Goal: Information Seeking & Learning: Learn about a topic

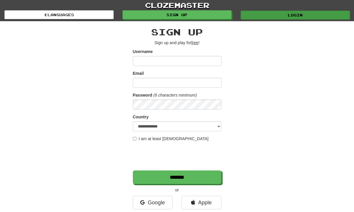
click at [265, 15] on link "Login" at bounding box center [294, 15] width 109 height 9
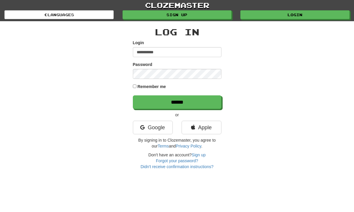
type input "**********"
click at [177, 102] on input "******" at bounding box center [177, 103] width 88 height 14
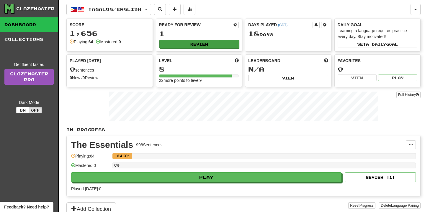
click at [211, 47] on button "Review" at bounding box center [199, 44] width 80 height 9
select select "**"
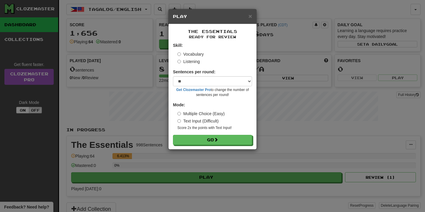
click at [238, 130] on form "Skill: Vocabulary Listening Sentences per round: * ** ** ** ** ** *** ******** …" at bounding box center [212, 93] width 79 height 103
click at [237, 138] on button "Go" at bounding box center [212, 140] width 79 height 10
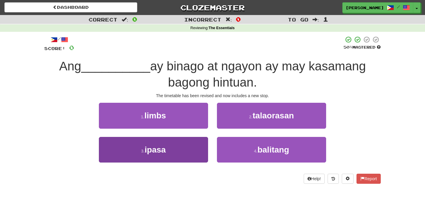
click at [193, 144] on button "3 . ipasa" at bounding box center [153, 150] width 109 height 26
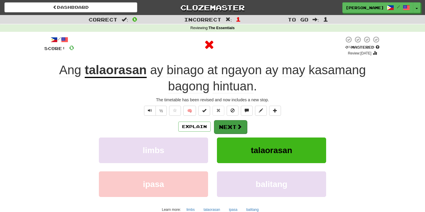
click at [227, 125] on button "Next" at bounding box center [230, 127] width 33 height 14
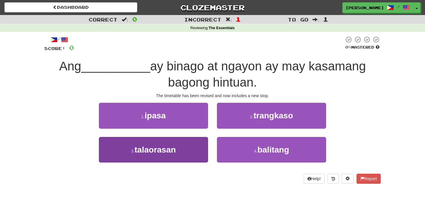
click at [190, 141] on button "3 . talaorasan" at bounding box center [153, 150] width 109 height 26
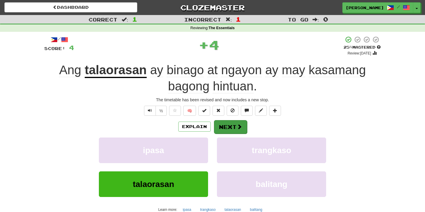
click at [224, 120] on button "Next" at bounding box center [230, 127] width 33 height 14
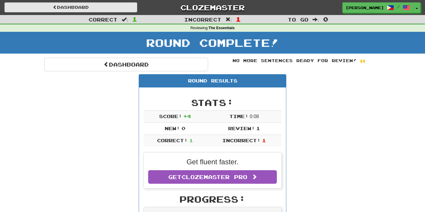
click at [106, 12] on link "Dashboard" at bounding box center [70, 7] width 133 height 10
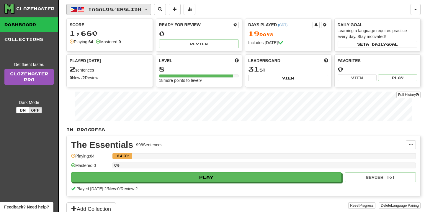
click at [108, 9] on span "Tagalog / English" at bounding box center [114, 9] width 53 height 5
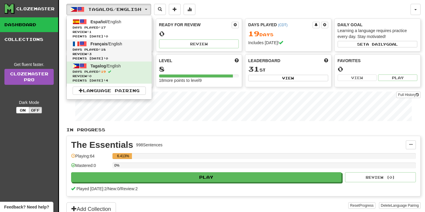
click at [112, 40] on link "Français / English Days Played: 18 Review: 3 Points today: 0" at bounding box center [109, 51] width 85 height 22
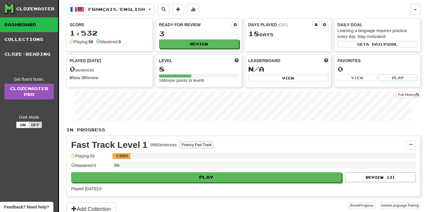
click at [179, 53] on div "Score 1,532 Playing: 59 Mastered: 0 Ready for Review 3 Review Days Played ( CDT…" at bounding box center [243, 53] width 354 height 69
click at [179, 44] on button "Review" at bounding box center [199, 44] width 80 height 9
select select "**"
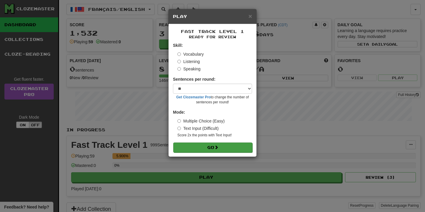
click at [217, 148] on span at bounding box center [216, 147] width 4 height 4
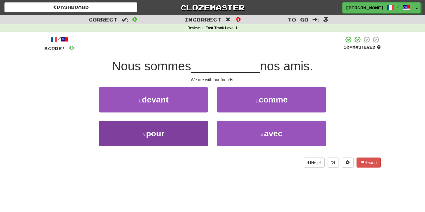
click at [194, 128] on button "3 . pour" at bounding box center [153, 134] width 109 height 26
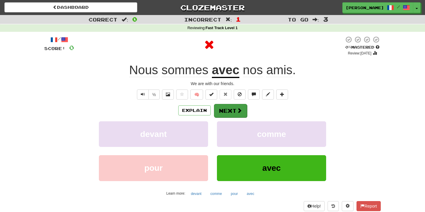
click at [224, 113] on button "Next" at bounding box center [230, 111] width 33 height 14
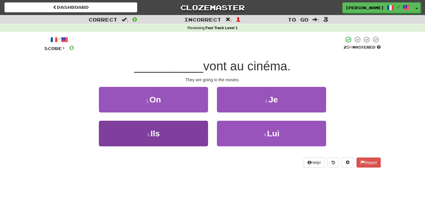
click at [204, 124] on button "3 . Ils" at bounding box center [153, 134] width 109 height 26
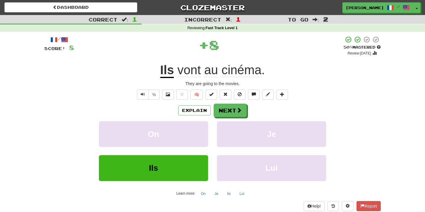
click at [231, 101] on div "/ Score: 8 + 8 50 % Mastered Review: 2025-10-02 Ils vont au cinéma . They are g…" at bounding box center [212, 123] width 336 height 175
click at [230, 106] on button "Next" at bounding box center [230, 111] width 33 height 14
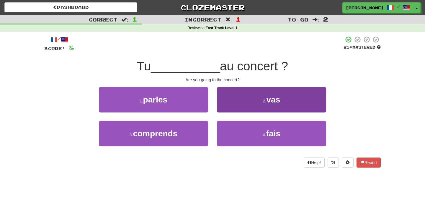
click at [229, 106] on button "2 . vas" at bounding box center [271, 100] width 109 height 26
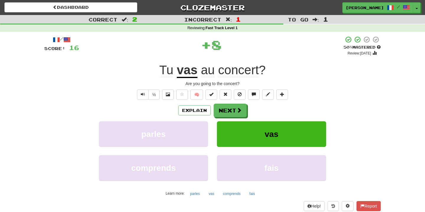
click at [229, 106] on button "Next" at bounding box center [230, 111] width 33 height 14
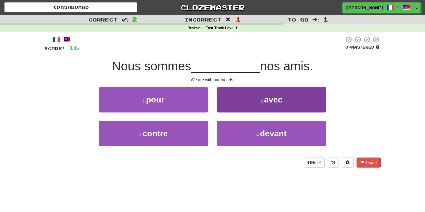
click at [234, 95] on button "2 . avec" at bounding box center [271, 100] width 109 height 26
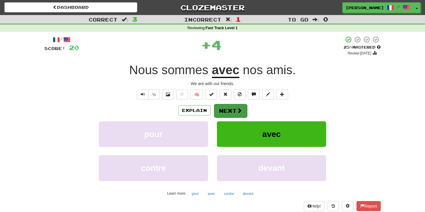
click at [239, 113] on span at bounding box center [239, 110] width 5 height 5
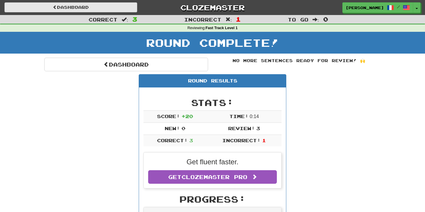
click at [116, 6] on link "Dashboard" at bounding box center [70, 7] width 133 height 10
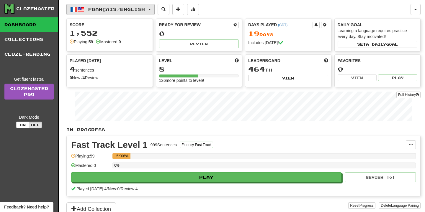
click at [87, 12] on button "Français / English" at bounding box center [110, 9] width 88 height 11
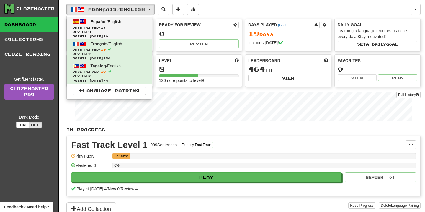
click at [89, 21] on link "Español / English Days Played: 17 Review: 1 Points today: 0" at bounding box center [109, 28] width 85 height 22
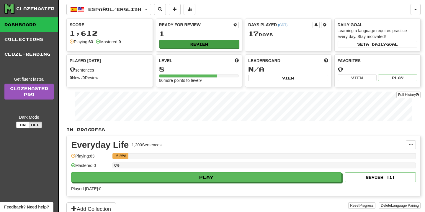
click at [221, 43] on button "Review" at bounding box center [199, 44] width 80 height 9
select select "**"
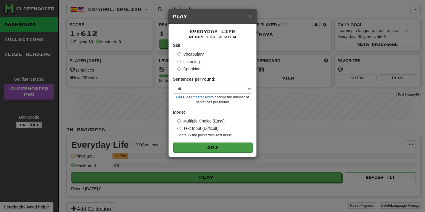
click at [234, 143] on button "Go" at bounding box center [212, 148] width 79 height 10
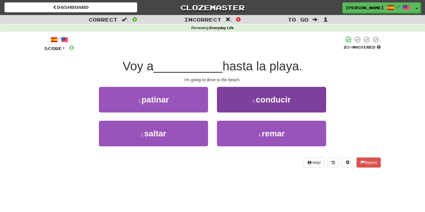
click at [254, 88] on button "2 . conducir" at bounding box center [271, 100] width 109 height 26
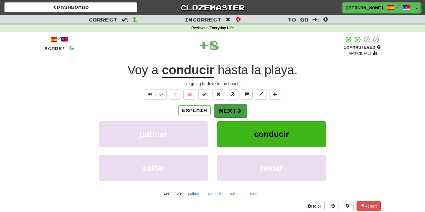
click at [232, 109] on button "Next" at bounding box center [230, 111] width 33 height 14
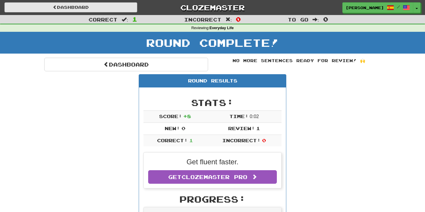
click at [84, 2] on link "Dashboard" at bounding box center [70, 7] width 133 height 10
